Goal: Task Accomplishment & Management: Use online tool/utility

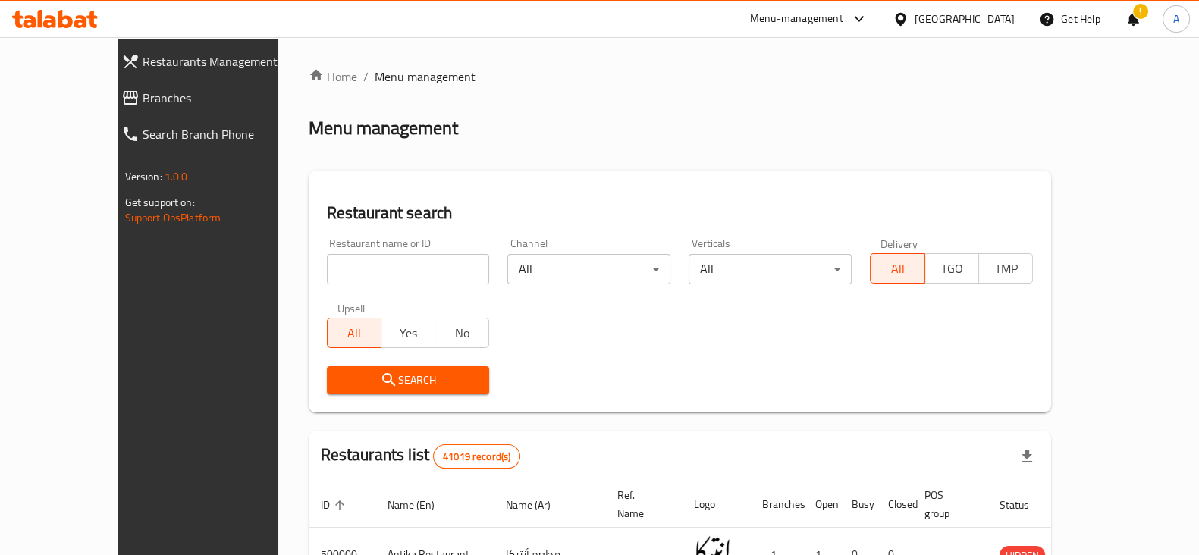
click at [401, 282] on input "search" at bounding box center [408, 269] width 163 height 30
click button "Search" at bounding box center [408, 380] width 163 height 28
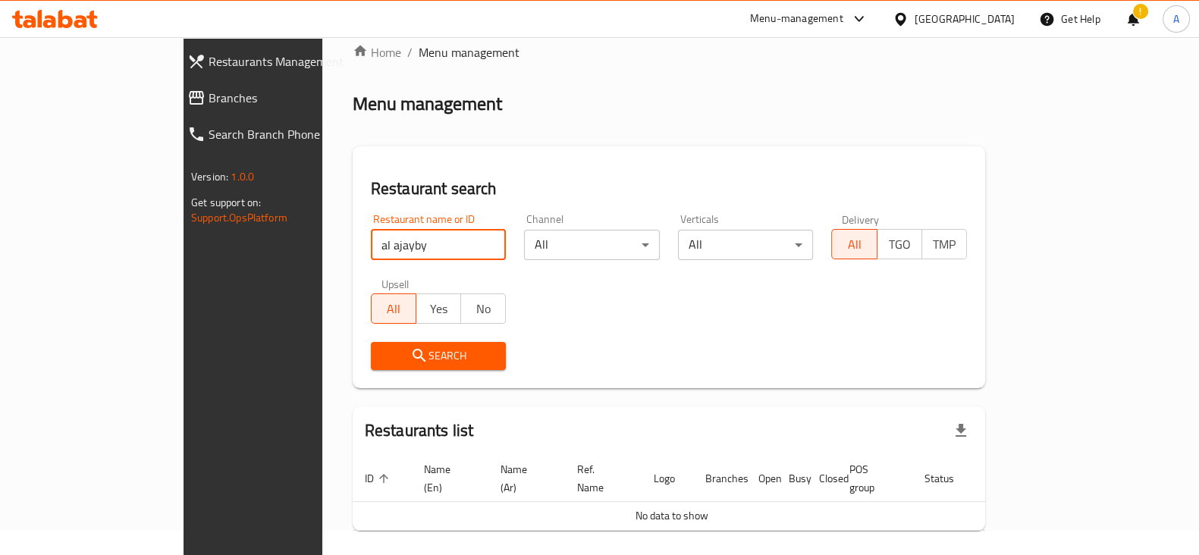
scroll to position [64, 0]
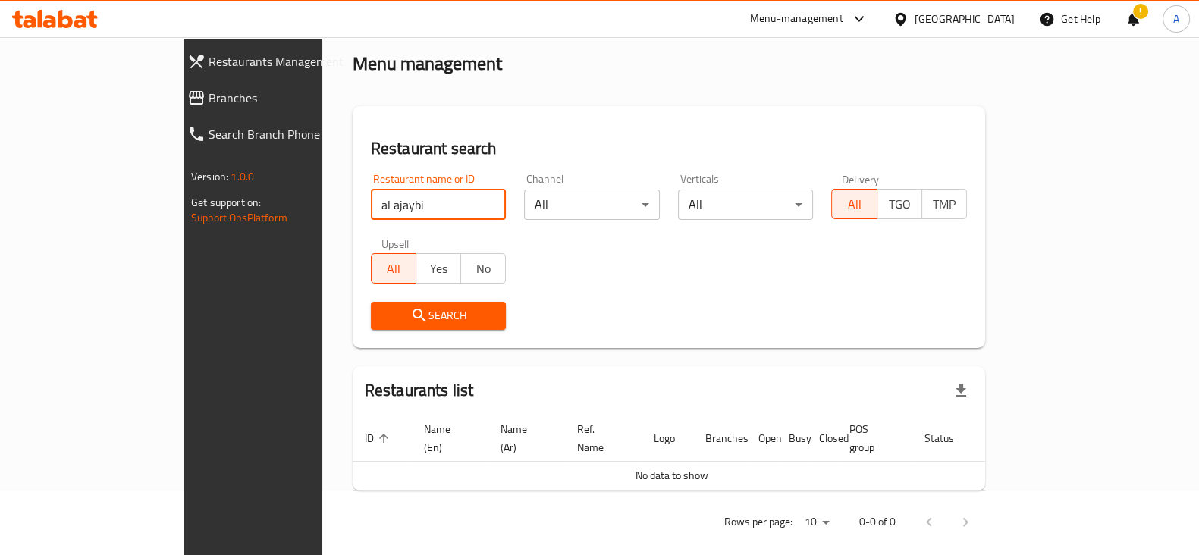
type input "al ajaybi"
click button "Search" at bounding box center [439, 316] width 136 height 28
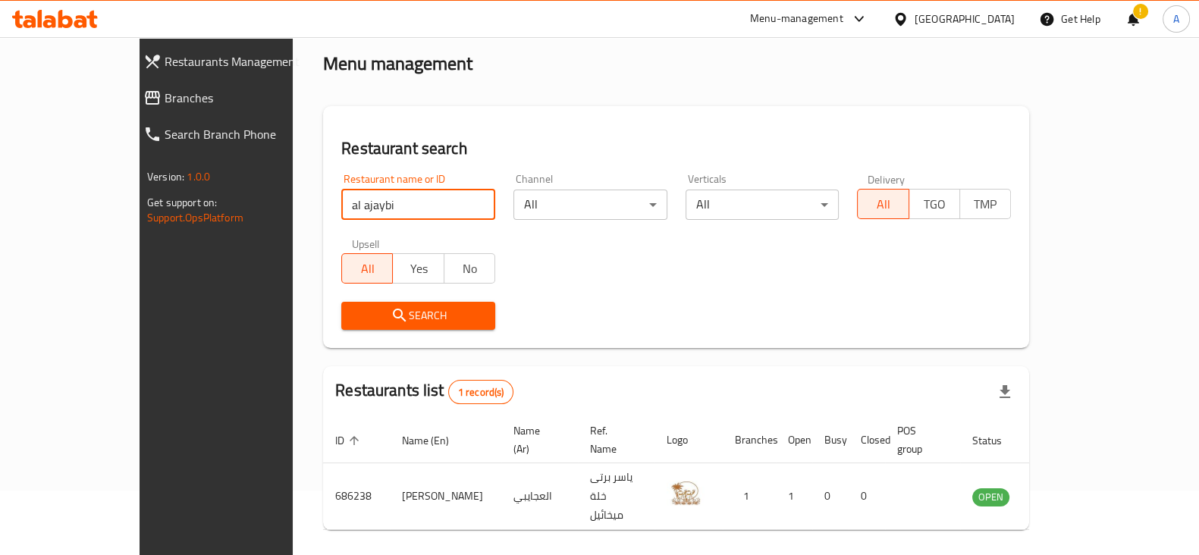
scroll to position [91, 0]
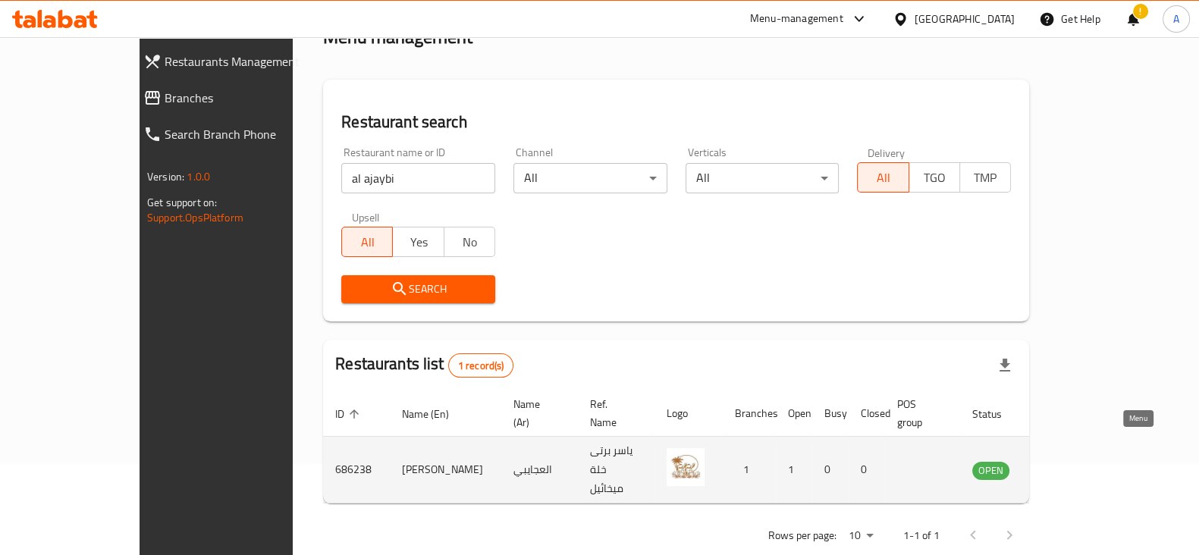
click at [1069, 464] on icon "enhanced table" at bounding box center [1060, 470] width 17 height 13
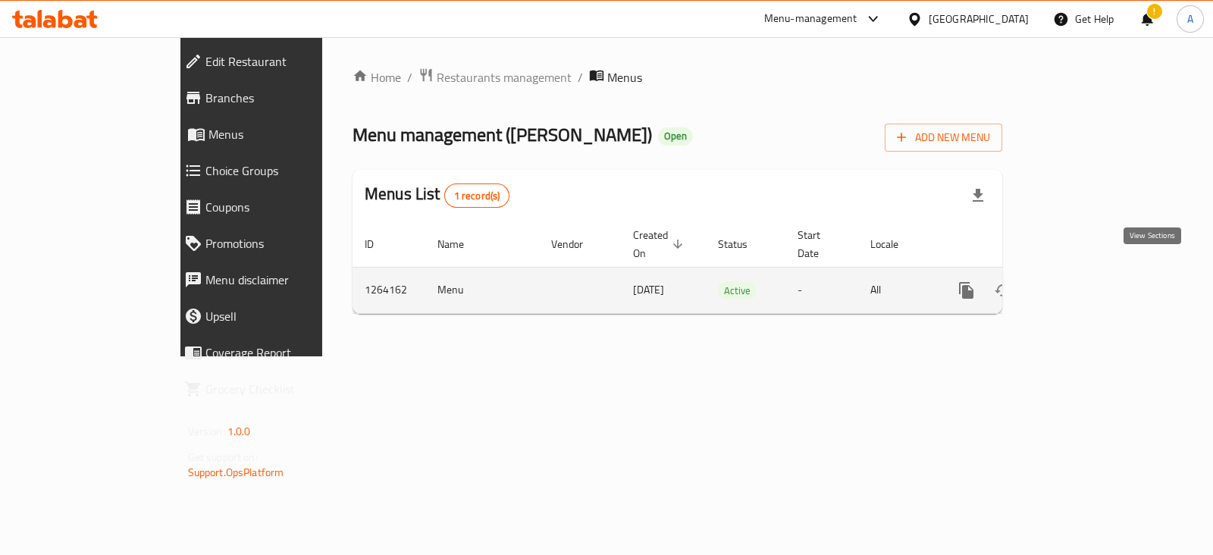
click at [1085, 281] on icon "enhanced table" at bounding box center [1076, 290] width 18 height 18
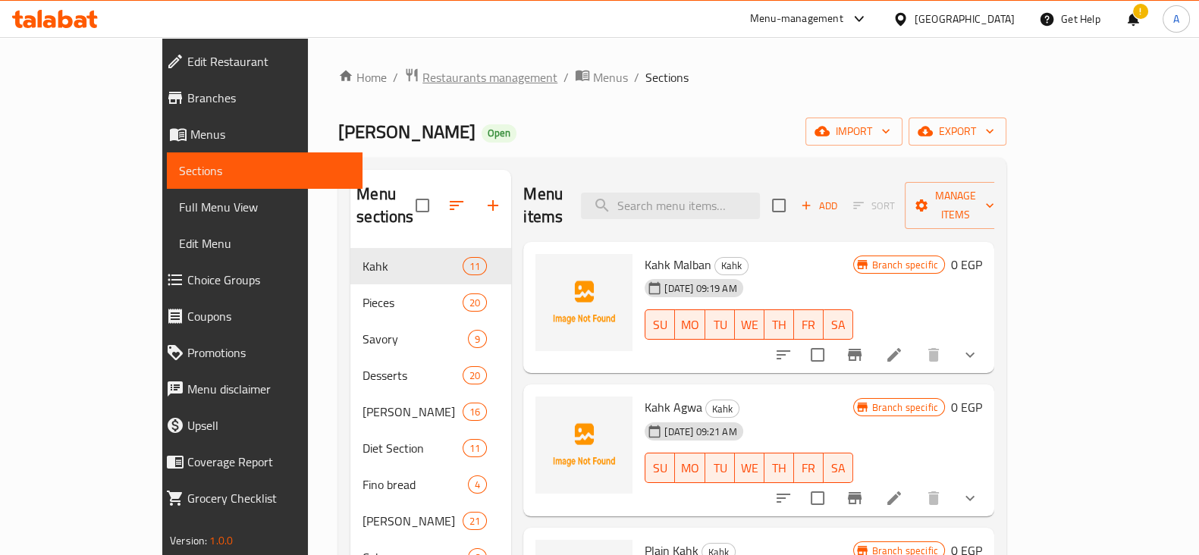
click at [422, 75] on span "Restaurants management" at bounding box center [489, 77] width 135 height 18
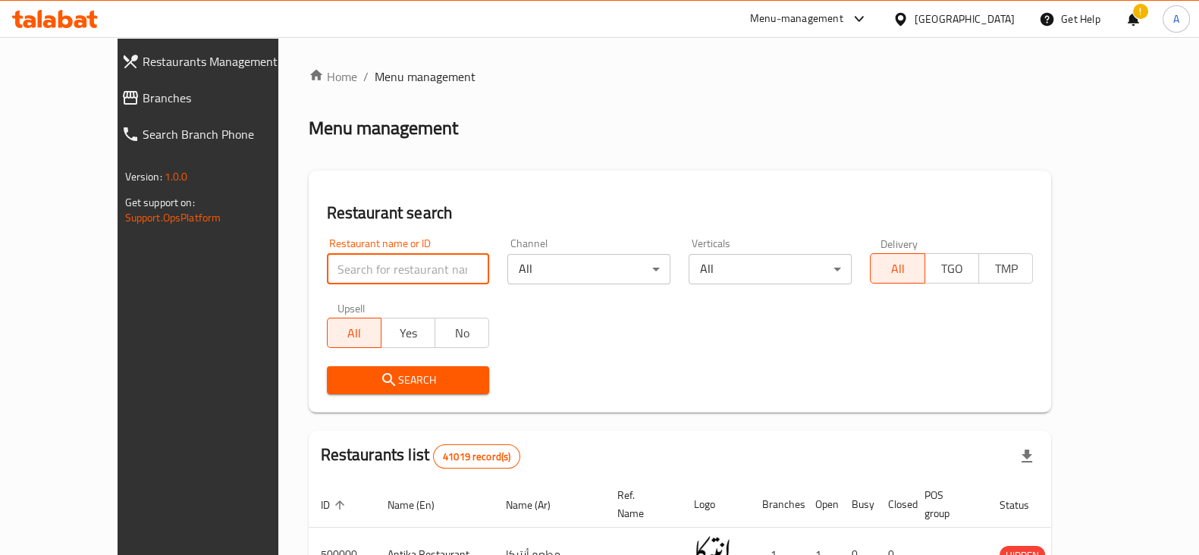
click at [396, 263] on input "search" at bounding box center [408, 269] width 163 height 30
paste input "686238"
type input "686238"
click button "Search" at bounding box center [408, 380] width 163 height 28
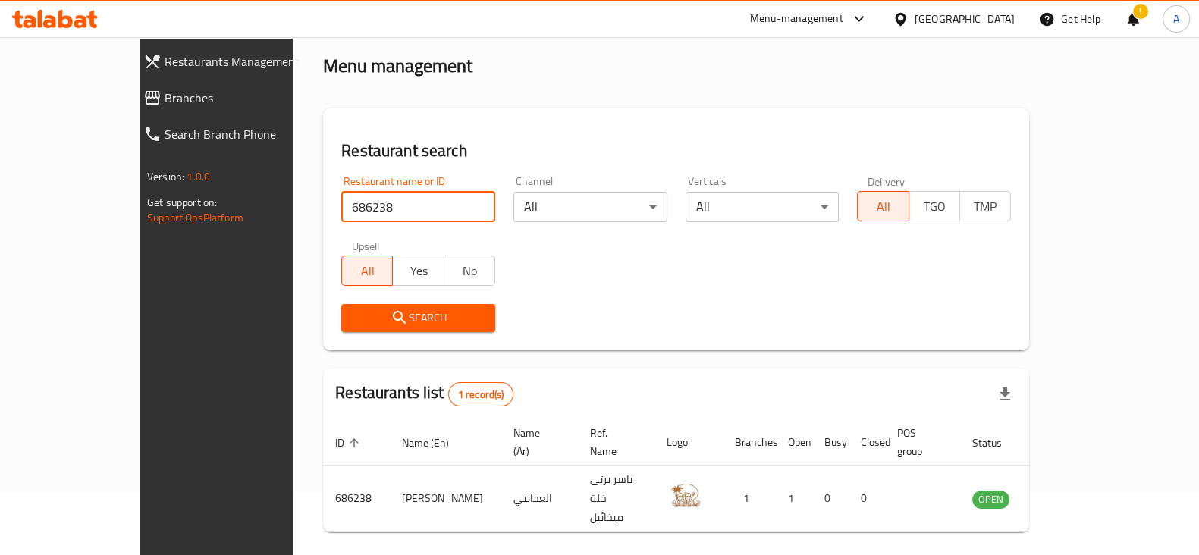
scroll to position [91, 0]
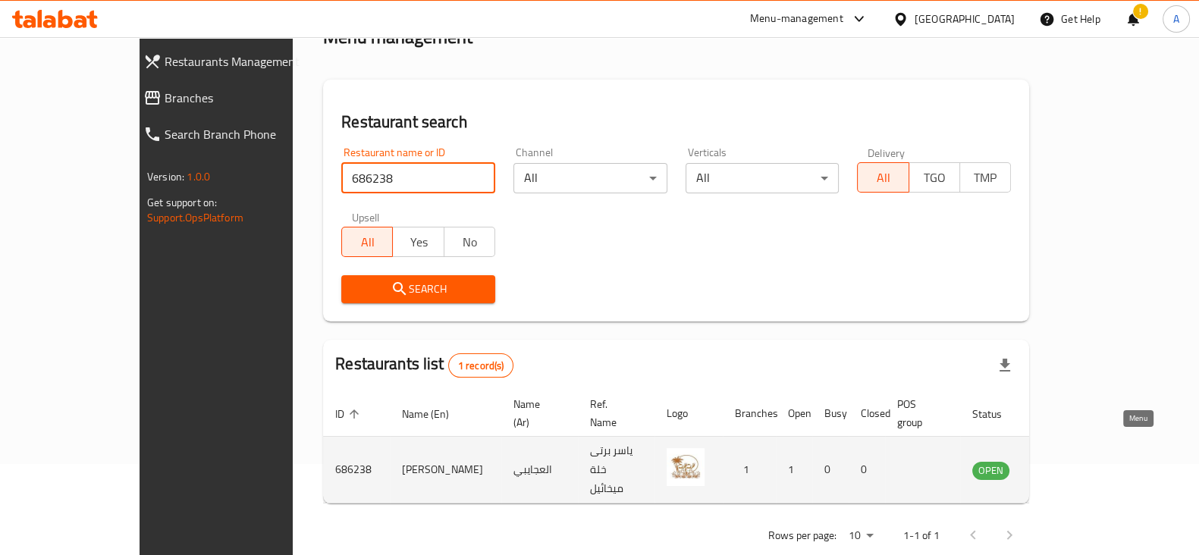
click at [1069, 464] on icon "enhanced table" at bounding box center [1060, 470] width 17 height 13
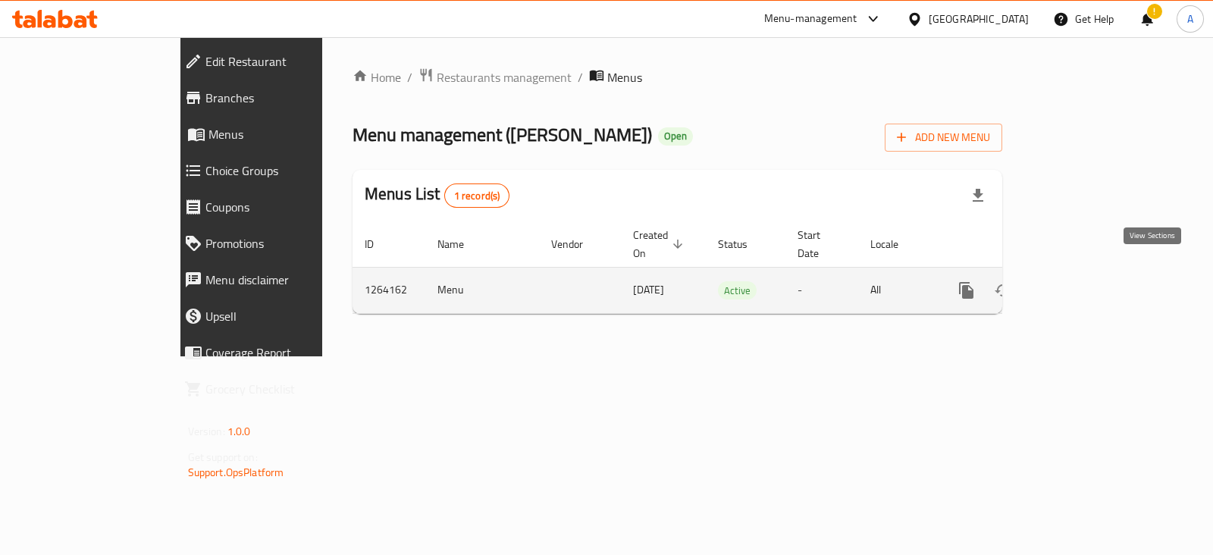
click at [1085, 281] on icon "enhanced table" at bounding box center [1076, 290] width 18 height 18
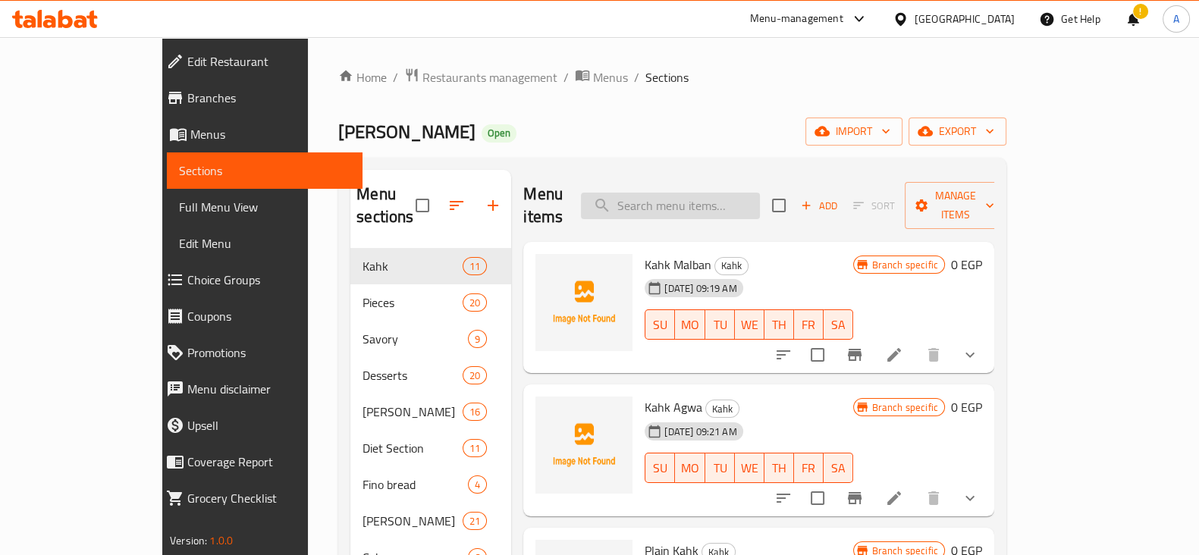
click at [751, 195] on input "search" at bounding box center [670, 206] width 179 height 27
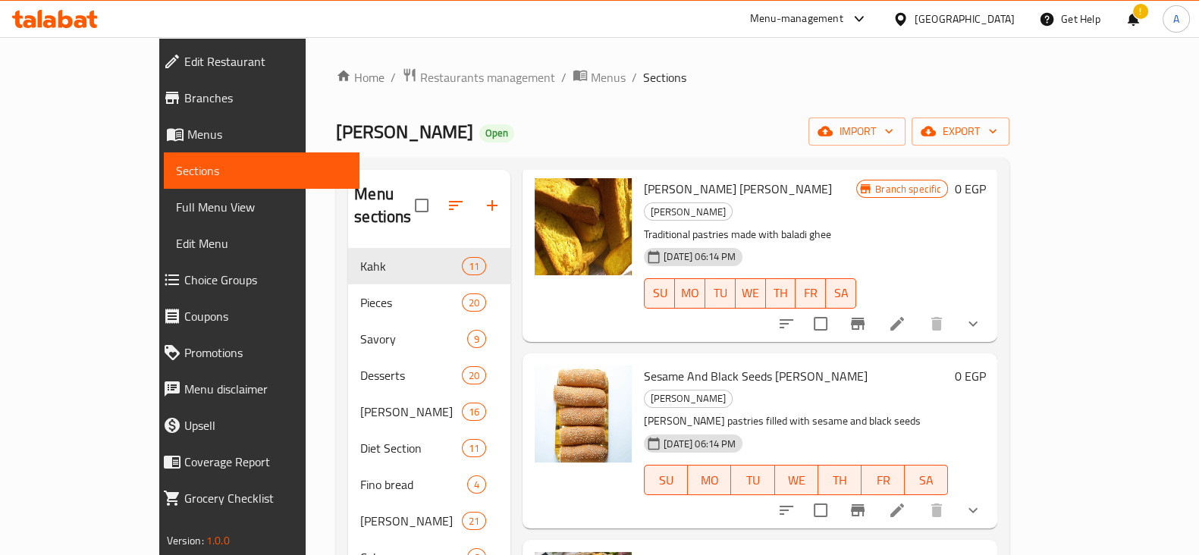
scroll to position [378, 0]
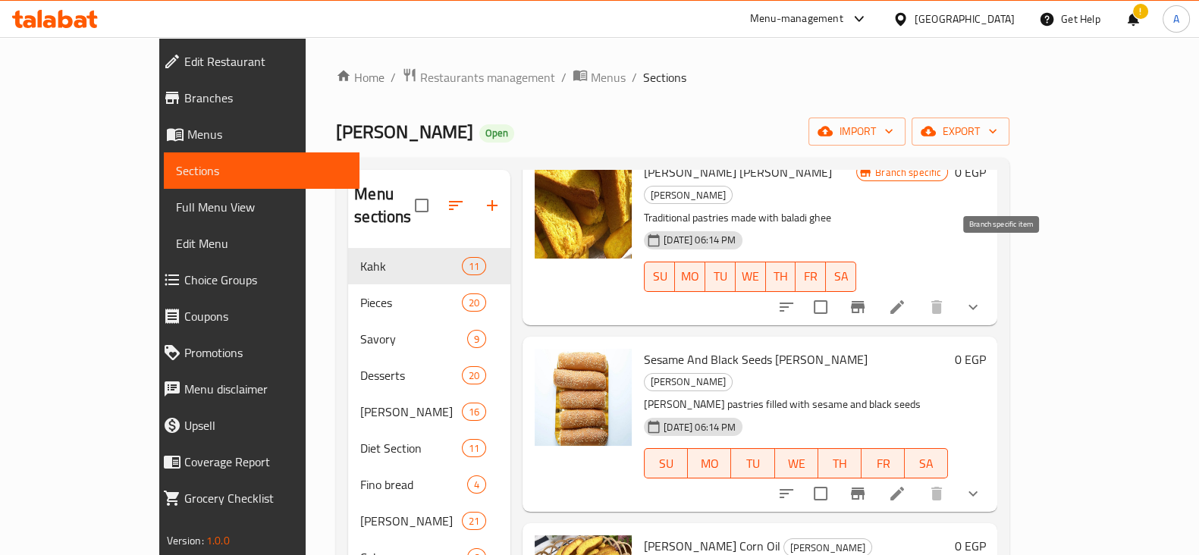
type input "fayesh"
click at [876, 289] on button "Branch-specific-item" at bounding box center [857, 307] width 36 height 36
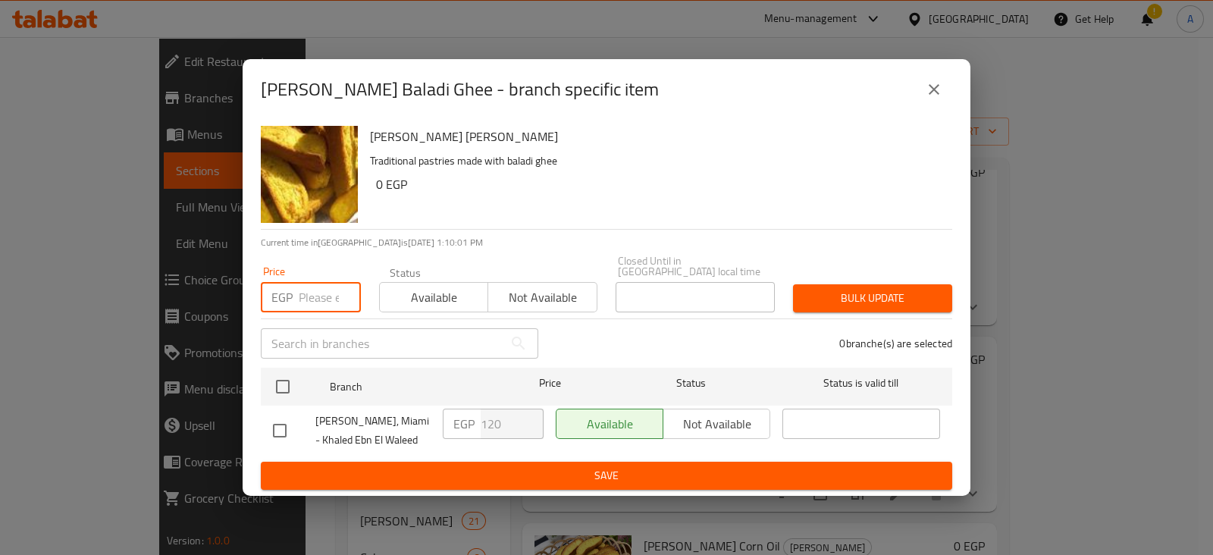
click at [320, 297] on input "number" at bounding box center [330, 297] width 62 height 30
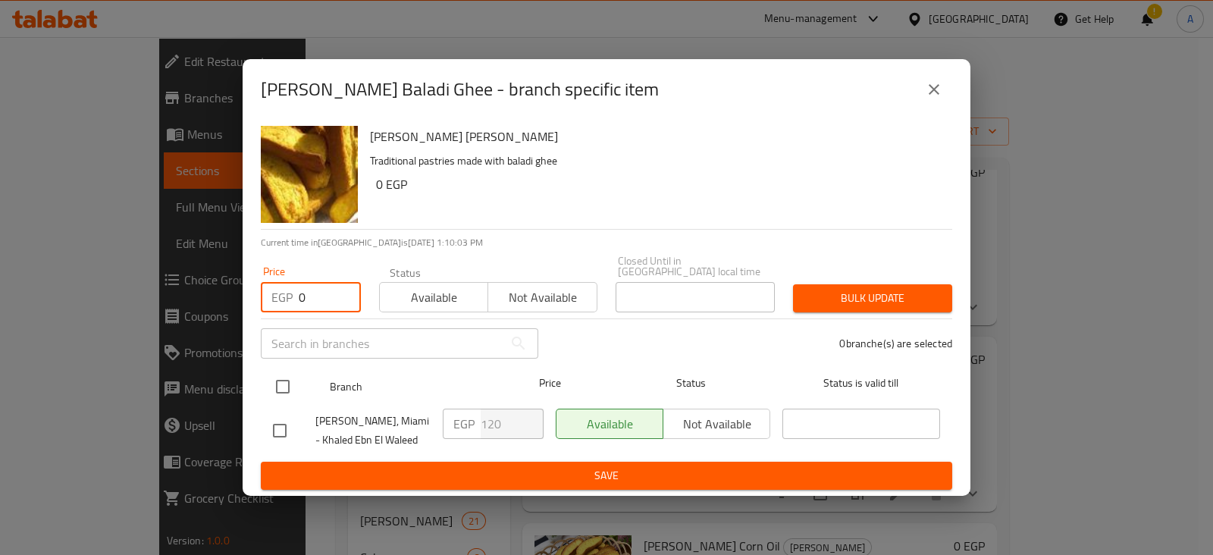
type input "0"
click at [285, 381] on input "checkbox" at bounding box center [283, 387] width 32 height 32
checkbox input "true"
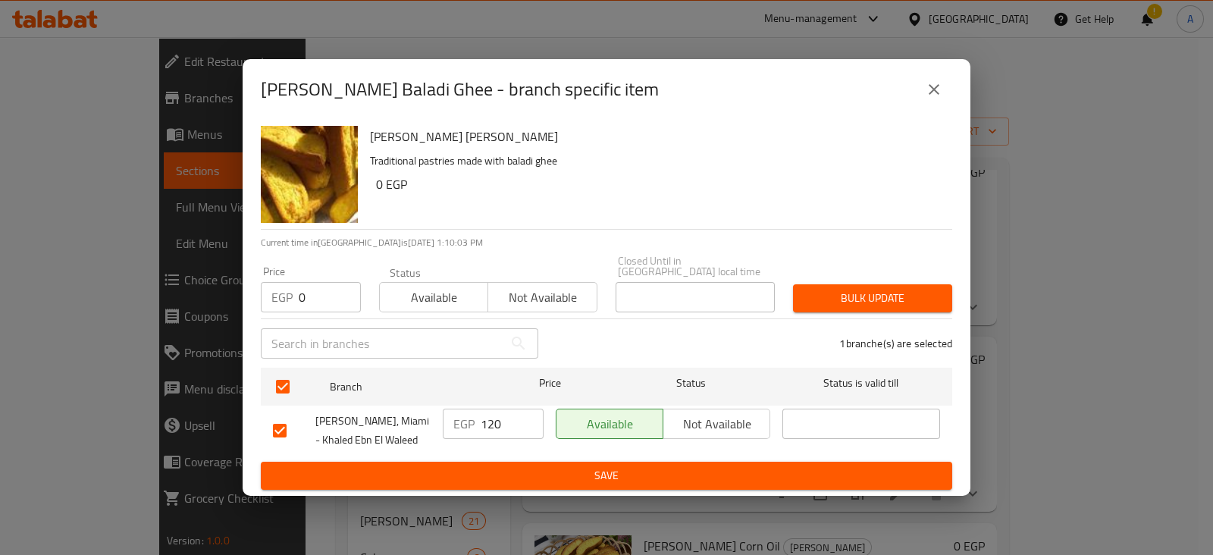
click at [785, 294] on div "Bulk update" at bounding box center [872, 298] width 177 height 46
click at [808, 290] on span "Bulk update" at bounding box center [872, 298] width 135 height 19
